Goal: Find contact information: Find contact information

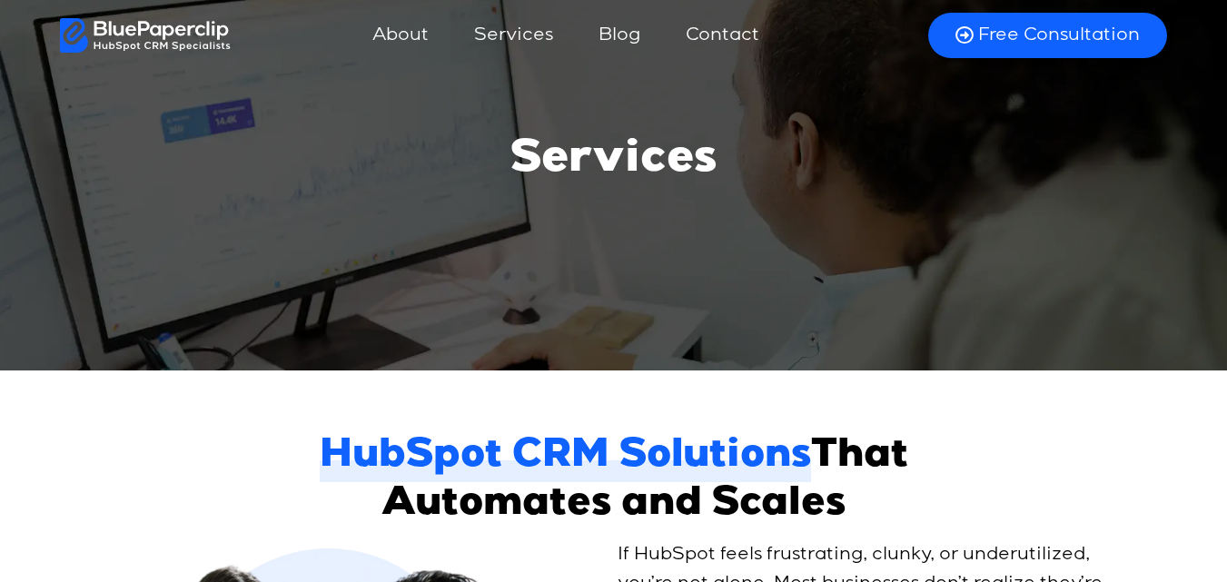
click at [716, 40] on link "Contact" at bounding box center [722, 36] width 110 height 44
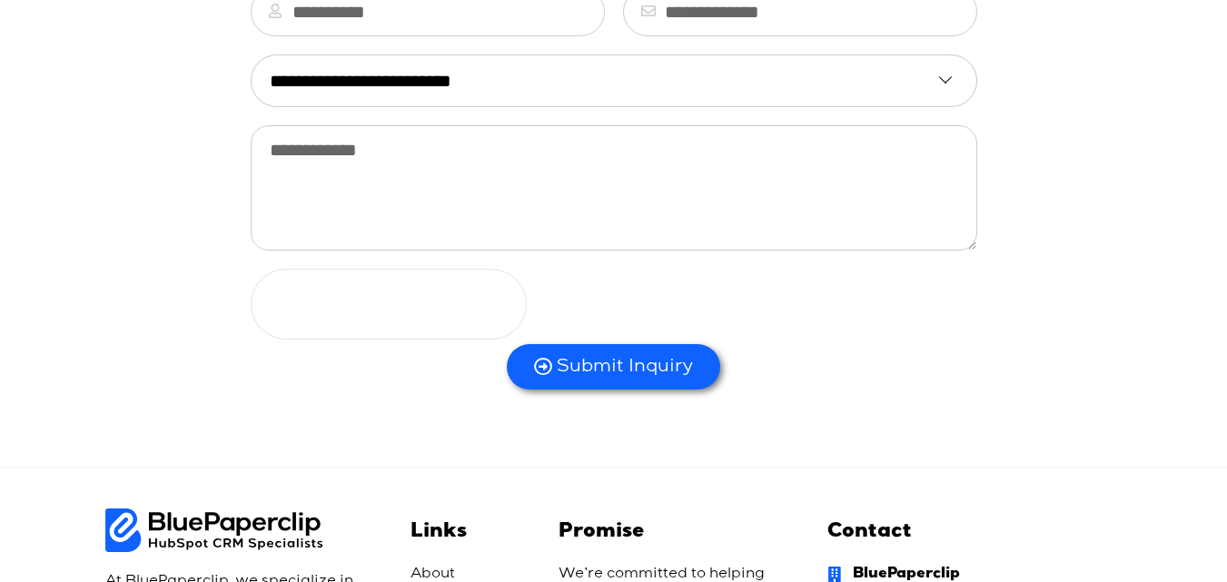
scroll to position [433, 0]
